Goal: Task Accomplishment & Management: Use online tool/utility

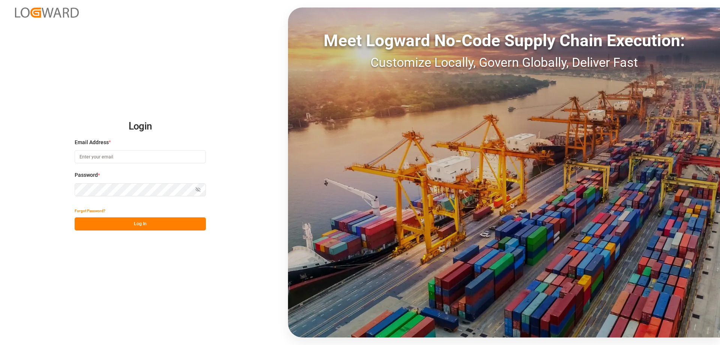
type input "[PERSON_NAME][EMAIL_ADDRESS][DOMAIN_NAME]"
click at [167, 222] on button "Log In" at bounding box center [140, 223] width 131 height 13
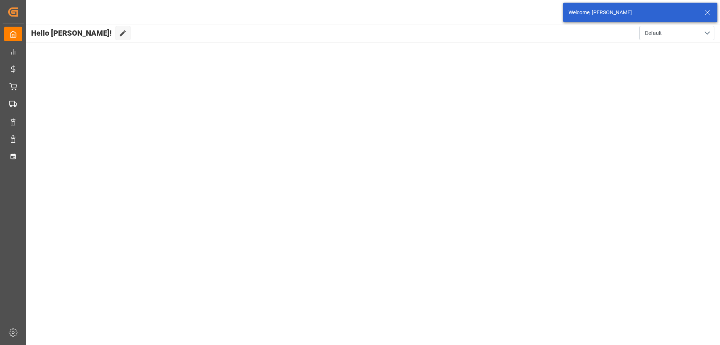
click at [709, 13] on icon at bounding box center [707, 12] width 9 height 9
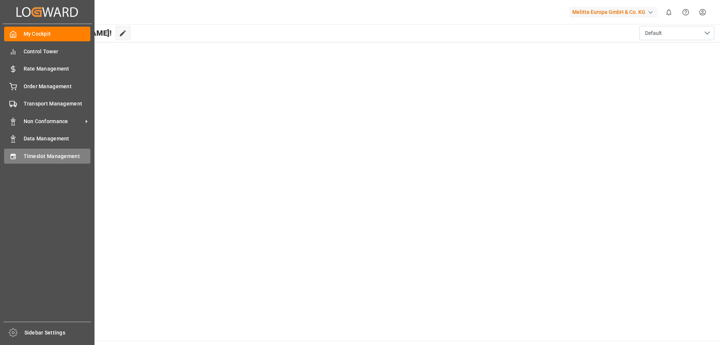
click at [16, 155] on icon at bounding box center [13, 157] width 8 height 8
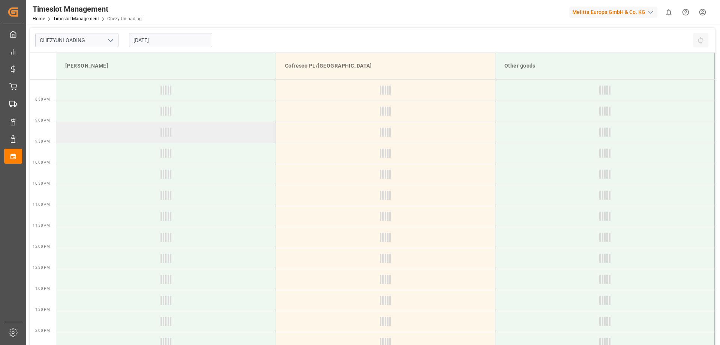
type input "Chezy Unloading"
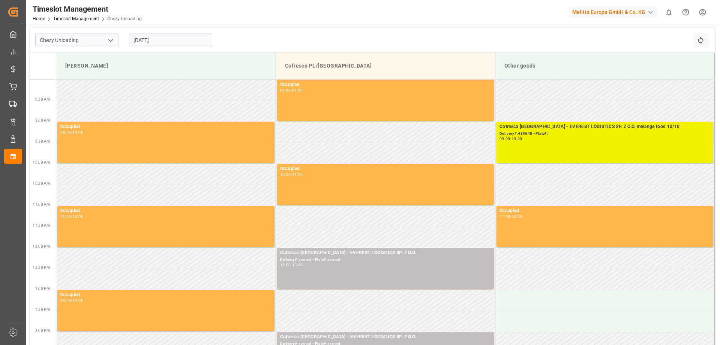
click at [552, 146] on div "Cofresco [GEOGRAPHIC_DATA] - EVEREST LOGISTICS SP. Z O.O. melange food 10/10 De…" at bounding box center [605, 142] width 211 height 38
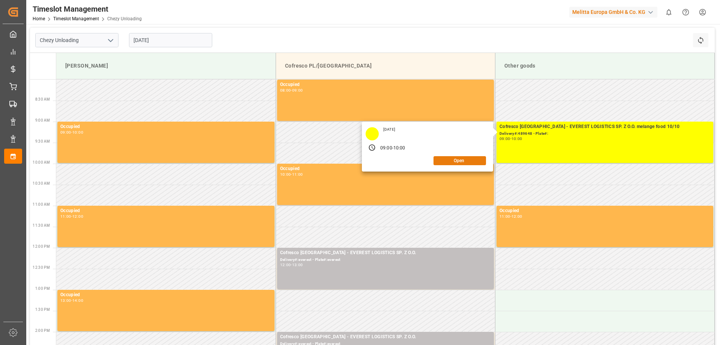
click at [461, 161] on button "Open" at bounding box center [460, 160] width 53 height 9
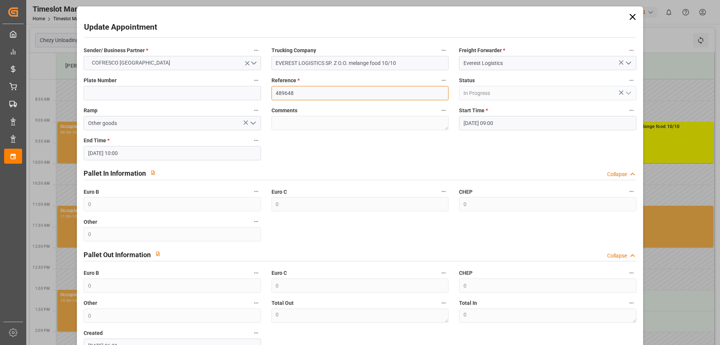
drag, startPoint x: 300, startPoint y: 93, endPoint x: 223, endPoint y: 88, distance: 77.1
click at [223, 88] on div "Sender/ Business Partner * COFRESCO [GEOGRAPHIC_DATA] Trucking Company EVEREST …" at bounding box center [359, 199] width 563 height 313
click at [628, 15] on icon at bounding box center [633, 17] width 11 height 11
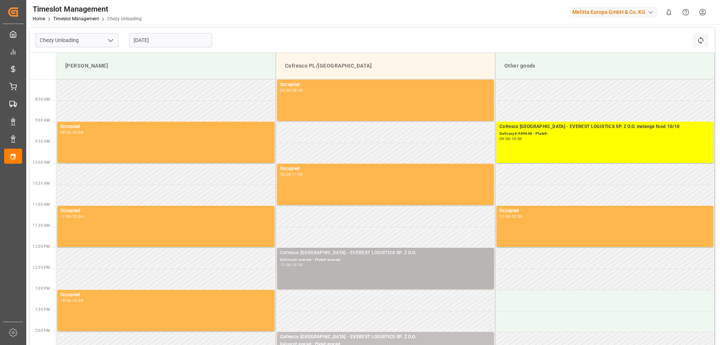
click at [332, 268] on div "Cofresco [GEOGRAPHIC_DATA] - EVEREST LOGISTICS SP. Z O.O. Delivery#:everest - P…" at bounding box center [385, 268] width 211 height 38
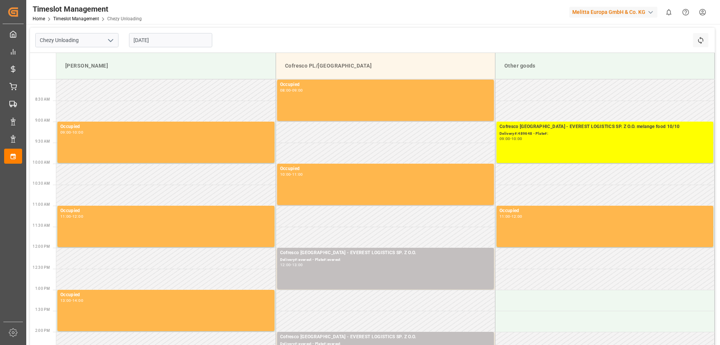
click at [332, 268] on div "Cofresco [GEOGRAPHIC_DATA] - EVEREST LOGISTICS SP. Z O.O. Delivery#:everest - P…" at bounding box center [385, 268] width 211 height 38
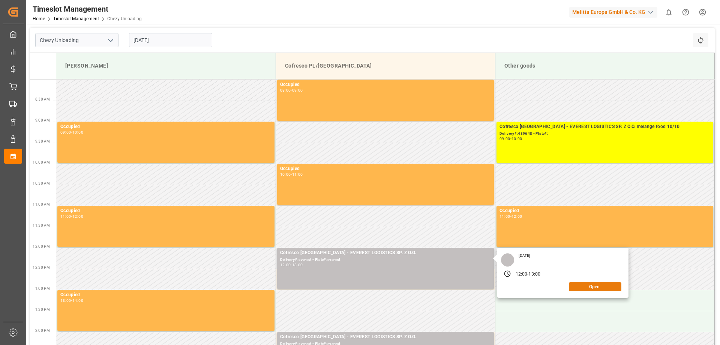
click at [592, 286] on button "Open" at bounding box center [595, 286] width 53 height 9
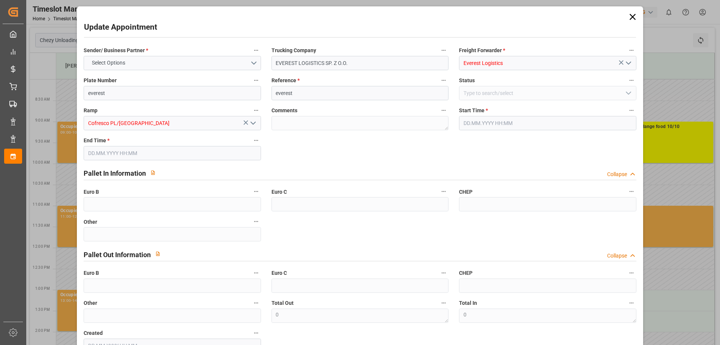
type input "[DATE] 12:00"
type input "[DATE] 13:00"
type input "[DATE] 08:29"
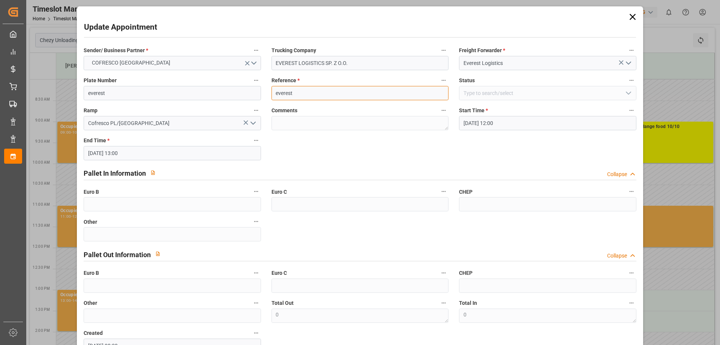
drag, startPoint x: 257, startPoint y: 93, endPoint x: 219, endPoint y: 94, distance: 38.6
click at [219, 94] on div "Sender/ Business Partner * COFRESCO [GEOGRAPHIC_DATA] Trucking Company EVEREST …" at bounding box center [359, 199] width 563 height 313
paste input "489583"
type input "489583"
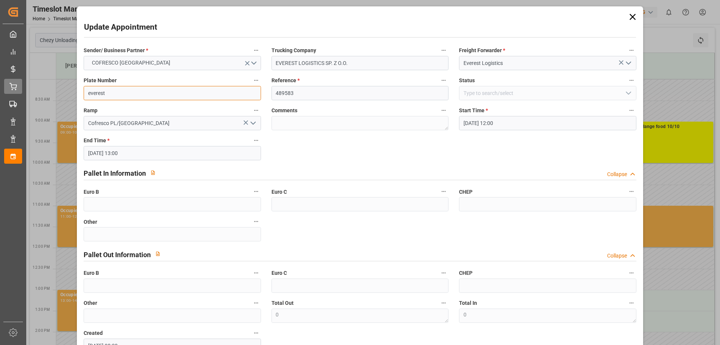
drag, startPoint x: 127, startPoint y: 93, endPoint x: 17, endPoint y: 85, distance: 109.8
click at [18, 85] on body "Created by potrace 1.15, written by [PERSON_NAME] [DATE]-[DATE] Created by potr…" at bounding box center [360, 172] width 720 height 345
paste input "489583"
type input "489583"
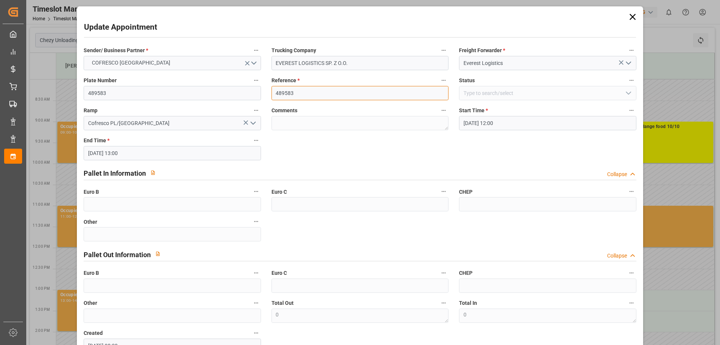
click at [296, 94] on input "489583" at bounding box center [360, 93] width 177 height 14
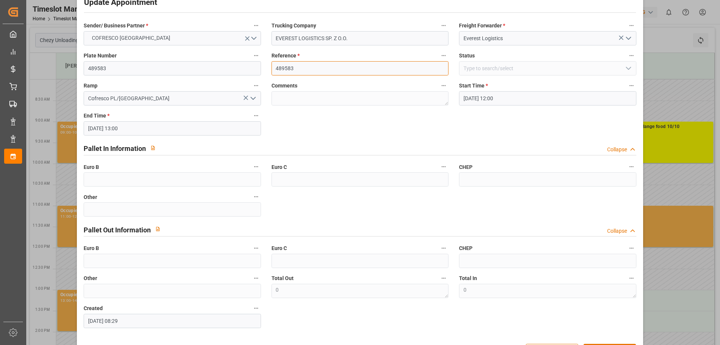
scroll to position [38, 0]
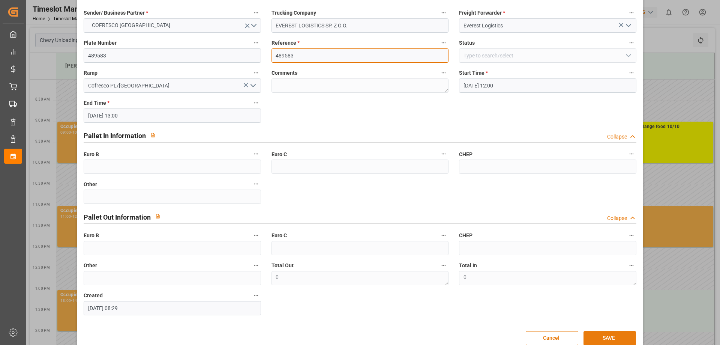
type input "489583"
click at [607, 335] on button "SAVE" at bounding box center [610, 338] width 53 height 14
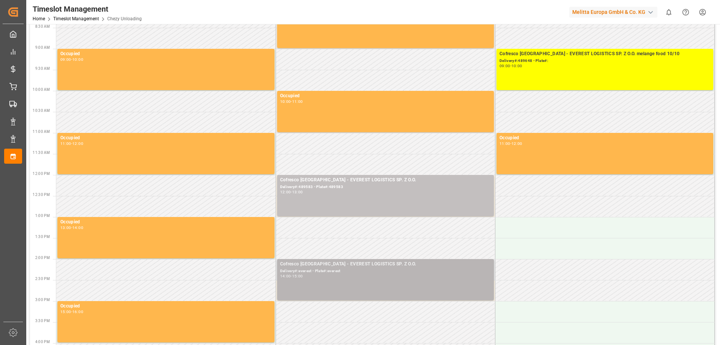
scroll to position [113, 0]
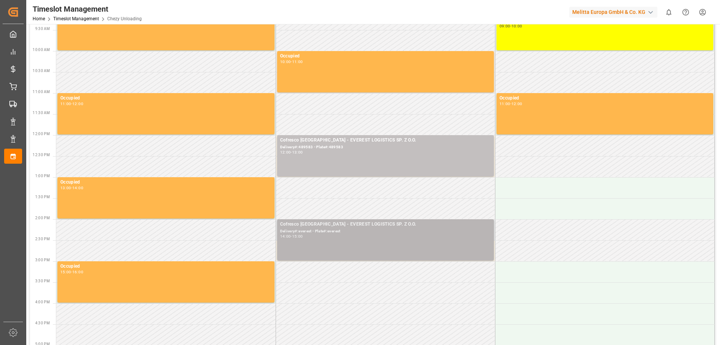
click at [353, 233] on div "Delivery#:everest - Plate#:everest" at bounding box center [385, 231] width 211 height 6
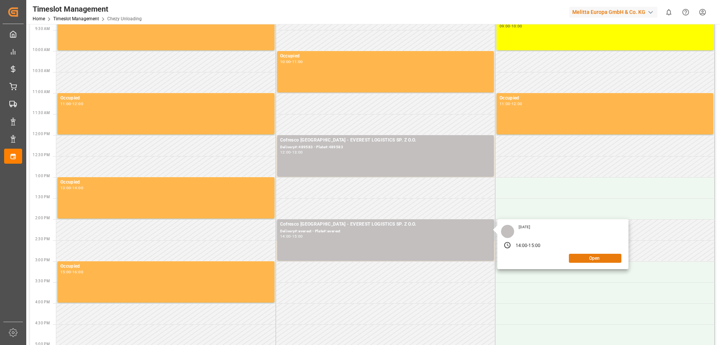
click at [598, 255] on button "Open" at bounding box center [595, 258] width 53 height 9
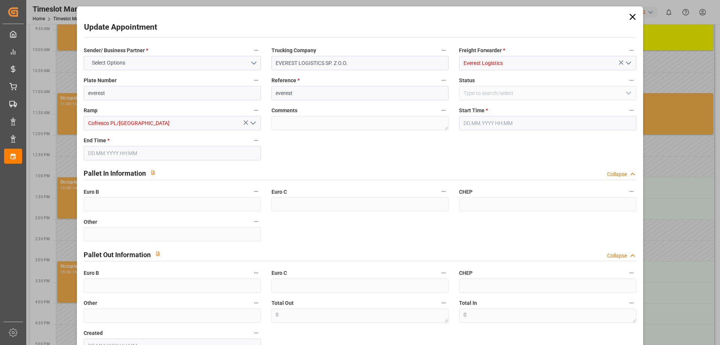
type input "[DATE] 14:00"
type input "[DATE] 15:00"
type input "[DATE] 08:30"
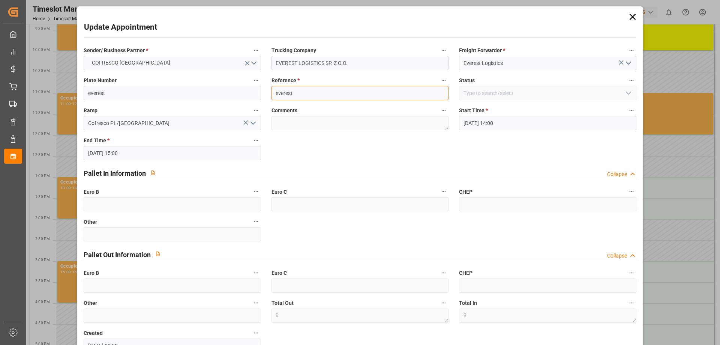
drag, startPoint x: 241, startPoint y: 86, endPoint x: 198, endPoint y: 79, distance: 44.0
click at [200, 80] on div "Sender/ Business Partner * COFRESCO [GEOGRAPHIC_DATA] Trucking Company EVEREST …" at bounding box center [359, 199] width 563 height 313
paste input "489648"
type input "489648"
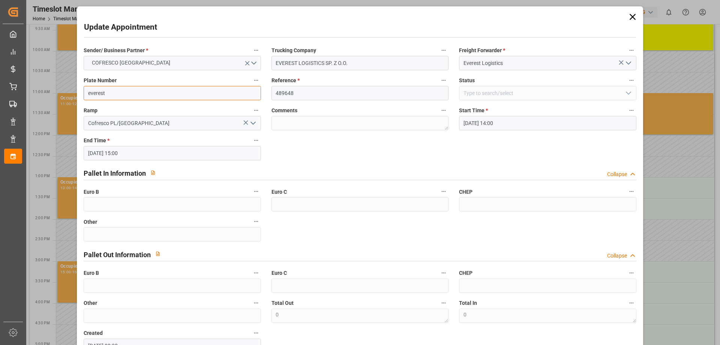
drag, startPoint x: 65, startPoint y: 93, endPoint x: 23, endPoint y: 87, distance: 41.7
click at [25, 87] on body "Created by potrace 1.15, written by [PERSON_NAME] [DATE]-[DATE] Created by potr…" at bounding box center [360, 172] width 720 height 345
paste input "489648"
type input "489648"
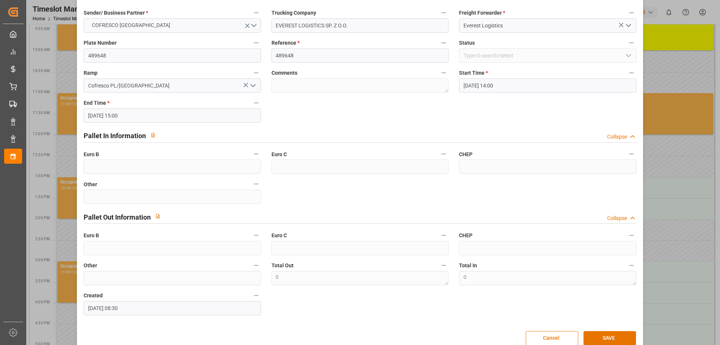
scroll to position [51, 0]
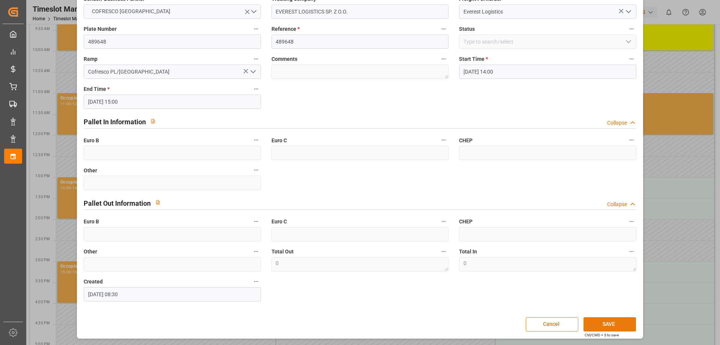
click at [601, 321] on button "SAVE" at bounding box center [610, 324] width 53 height 14
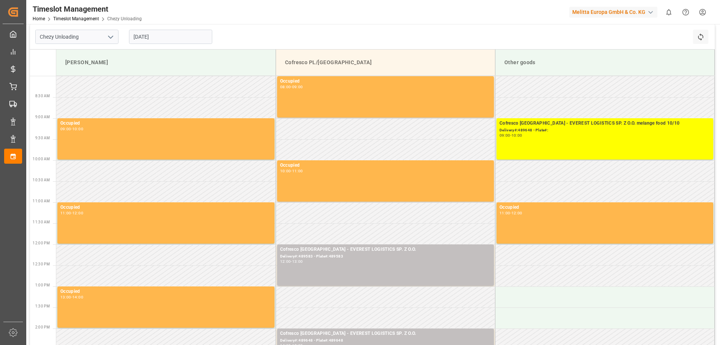
scroll to position [0, 0]
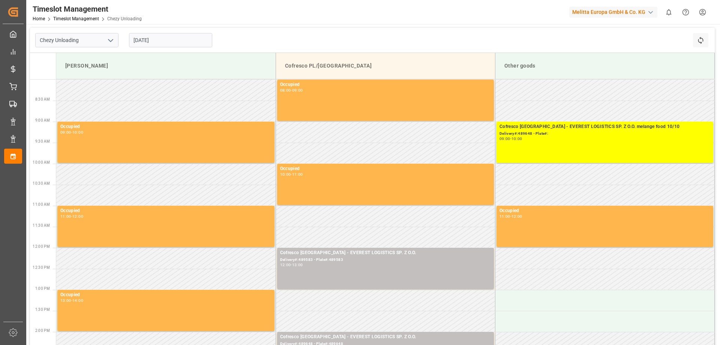
click at [151, 42] on input "[DATE]" at bounding box center [170, 40] width 83 height 14
click at [280, 33] on div "Chezy Unloading [DATE] Refresh Time Slots" at bounding box center [372, 40] width 685 height 25
click at [171, 44] on input "[DATE]" at bounding box center [170, 40] width 83 height 14
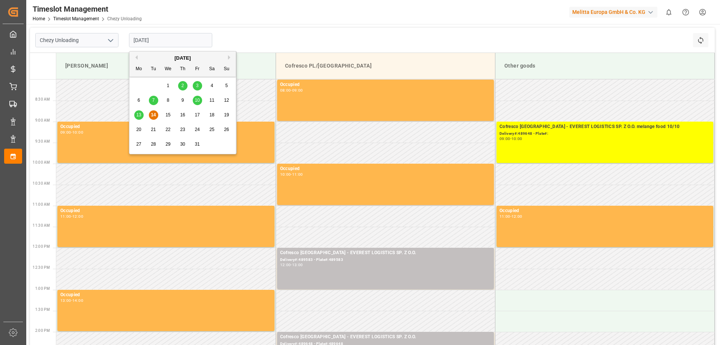
click at [167, 115] on span "15" at bounding box center [167, 114] width 5 height 5
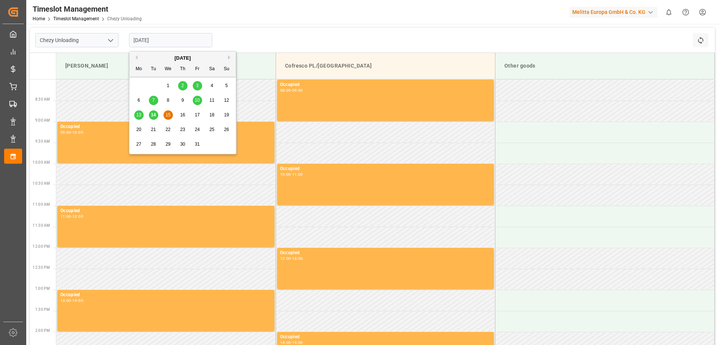
click at [156, 42] on input "[DATE]" at bounding box center [170, 40] width 83 height 14
click at [184, 115] on span "16" at bounding box center [182, 114] width 5 height 5
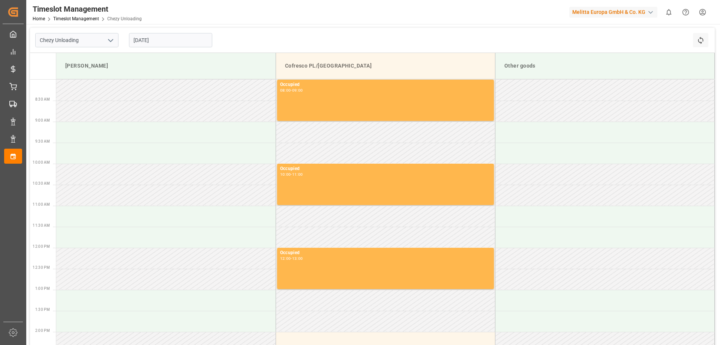
click at [165, 38] on input "[DATE]" at bounding box center [170, 40] width 83 height 14
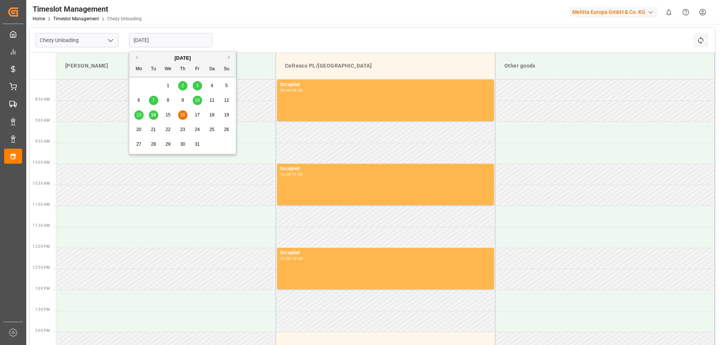
click at [193, 114] on div "17" at bounding box center [197, 115] width 9 height 9
type input "[DATE]"
